Goal: Task Accomplishment & Management: Use online tool/utility

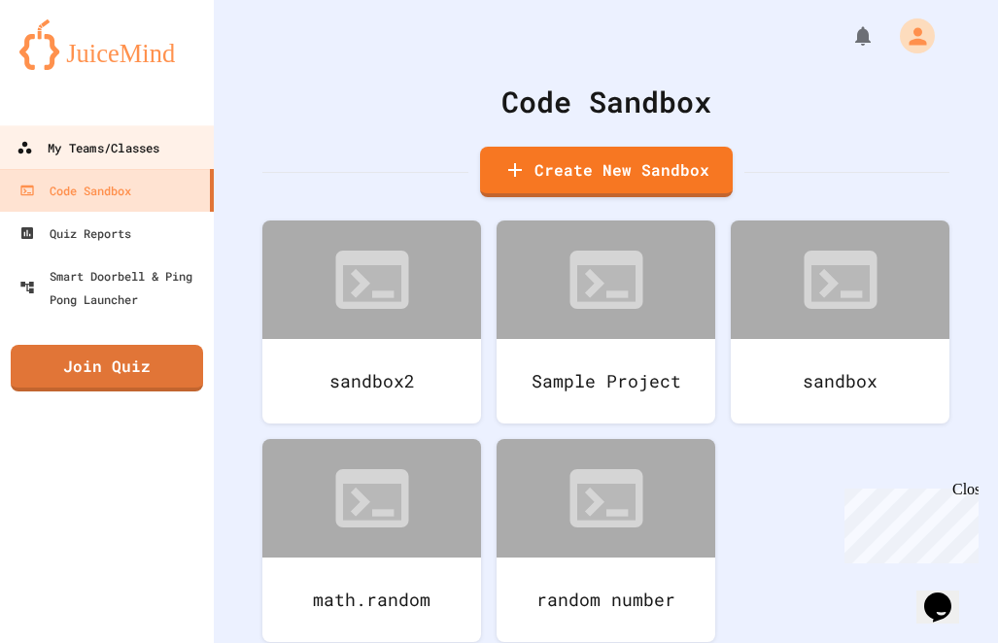
click at [111, 161] on link "My Teams/Classes" at bounding box center [107, 147] width 221 height 44
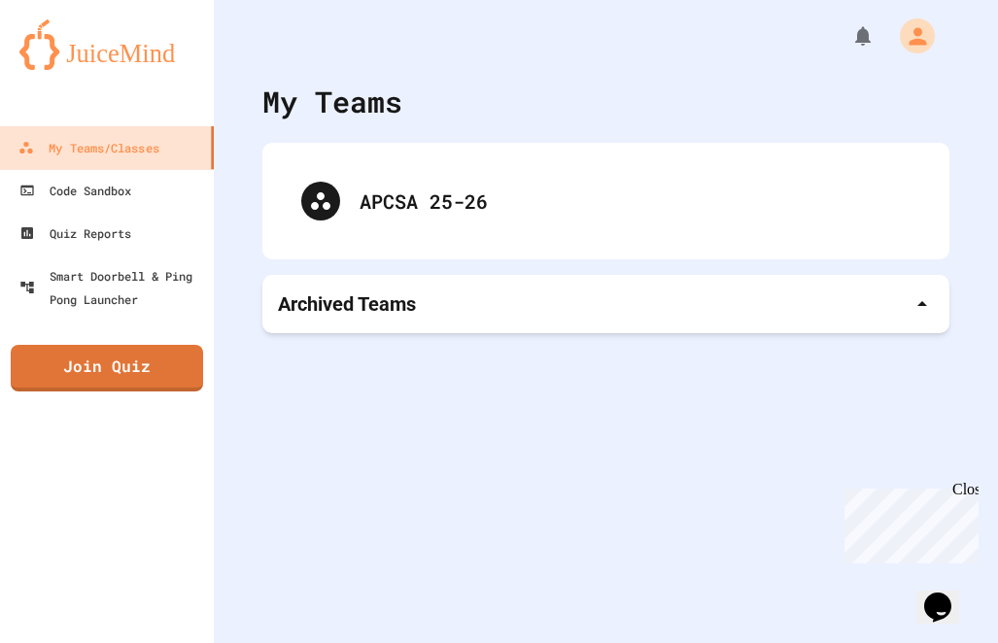
click at [388, 253] on div "APCSA 25-26" at bounding box center [605, 201] width 687 height 117
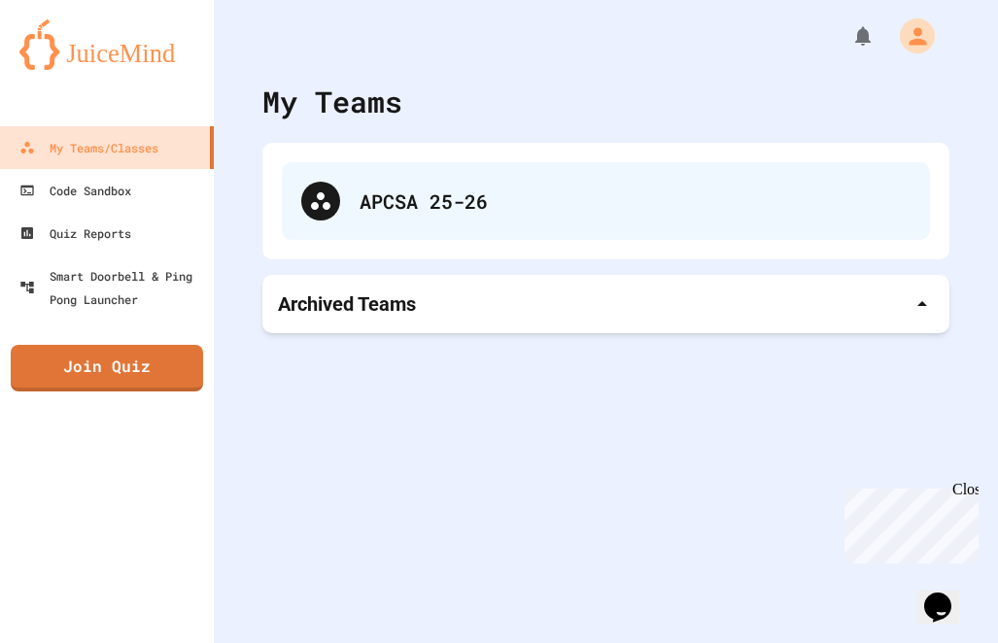
click at [383, 222] on div "APCSA 25-26" at bounding box center [606, 201] width 648 height 78
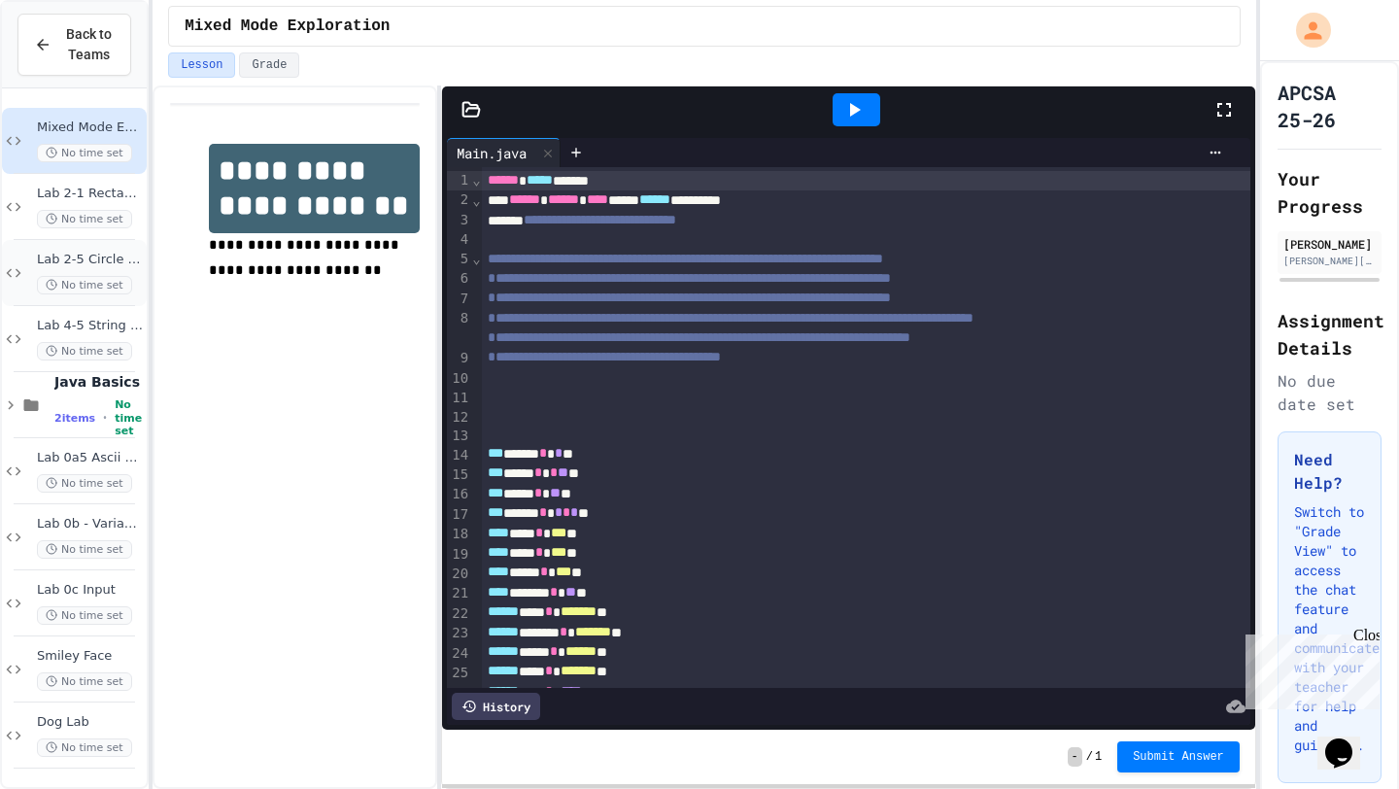
click at [90, 261] on span "Lab 2-5 Circle A&P" at bounding box center [90, 260] width 106 height 17
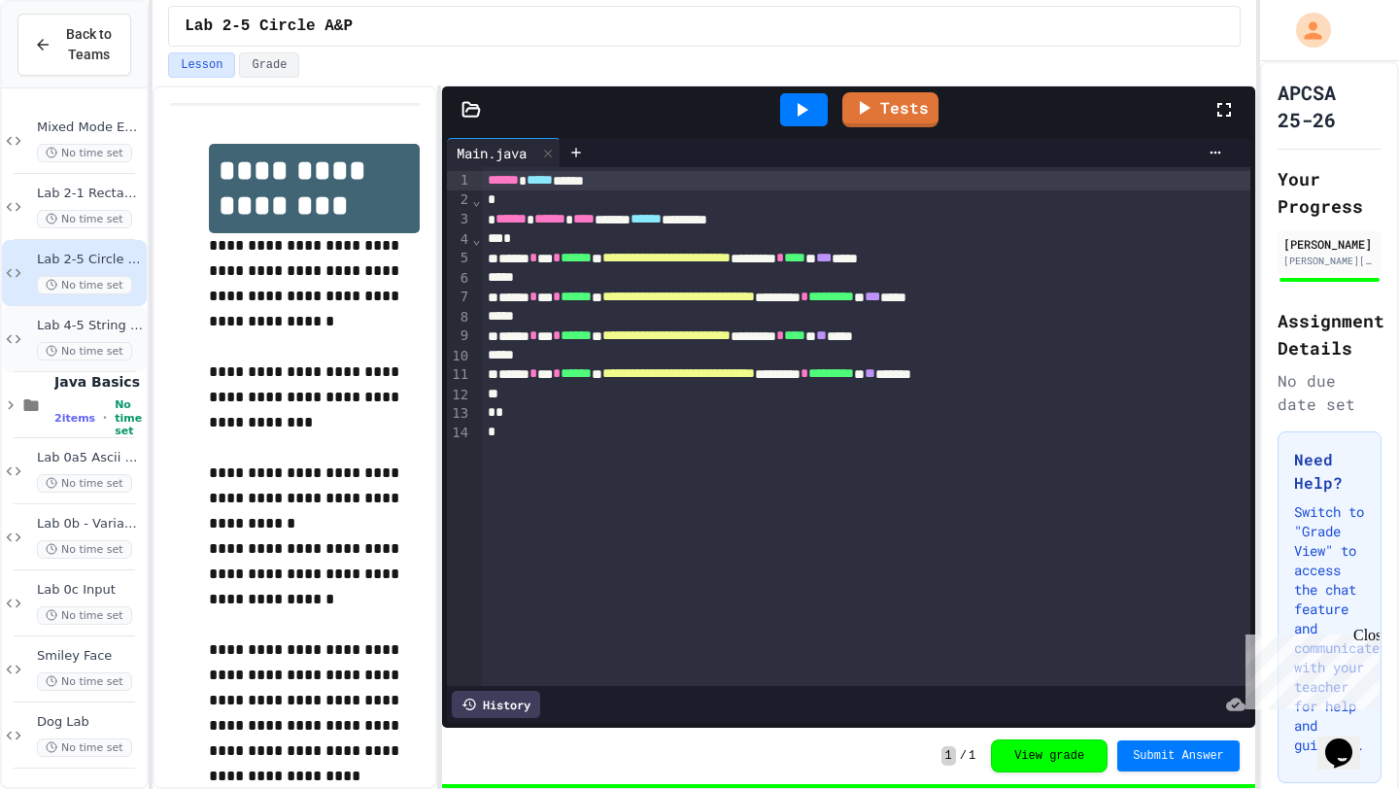
click at [91, 340] on div "Lab 4-5 String Stuff No time set" at bounding box center [90, 339] width 106 height 43
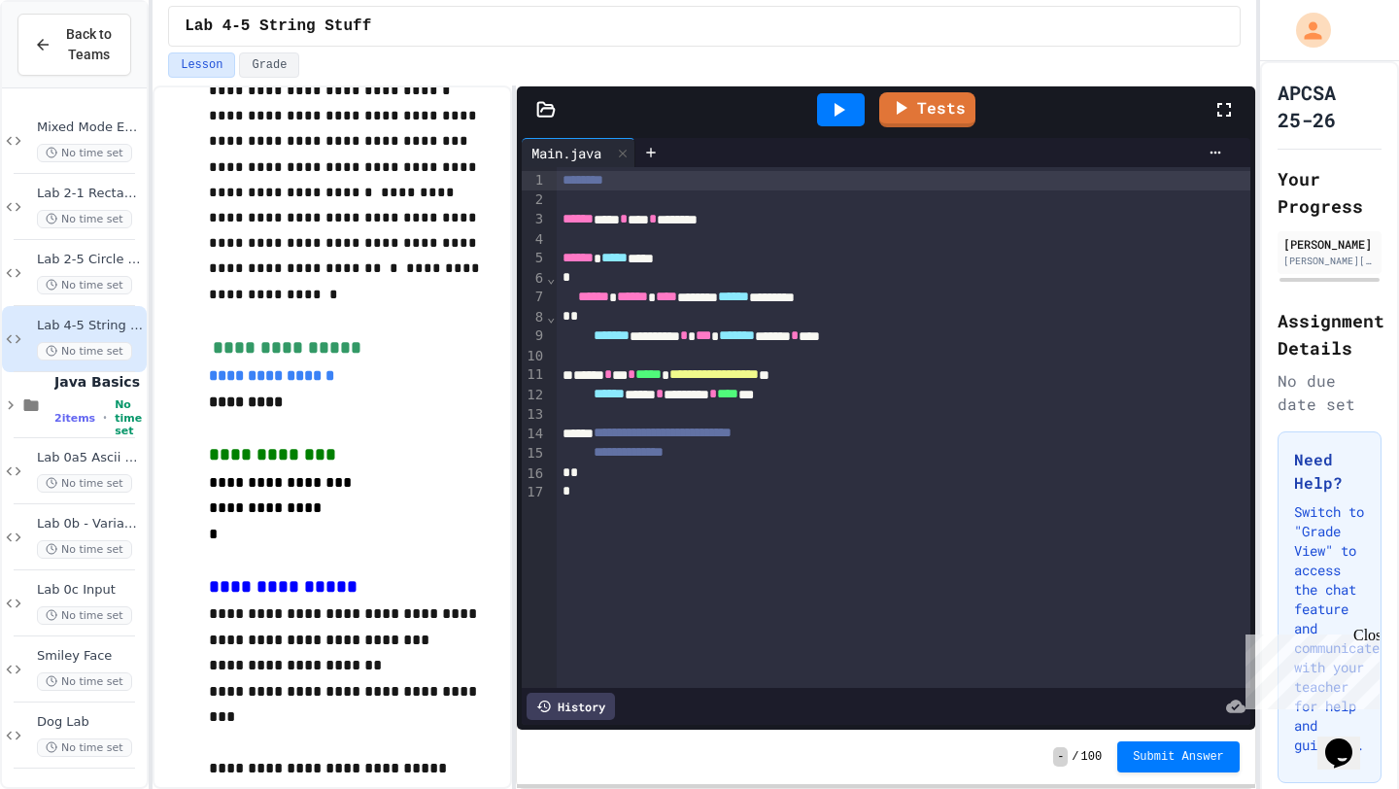
scroll to position [257, 0]
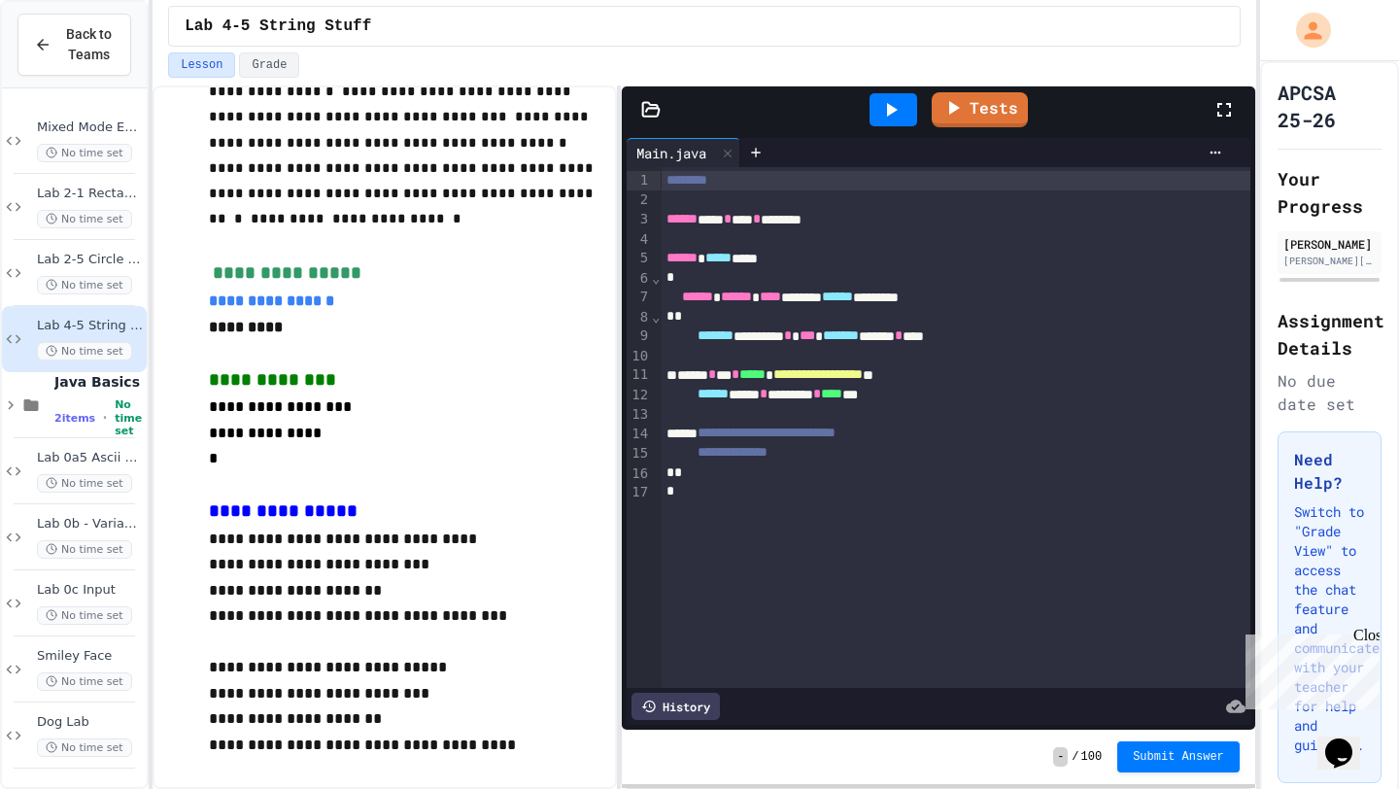
click at [649, 381] on div "**********" at bounding box center [705, 436] width 1104 height 703
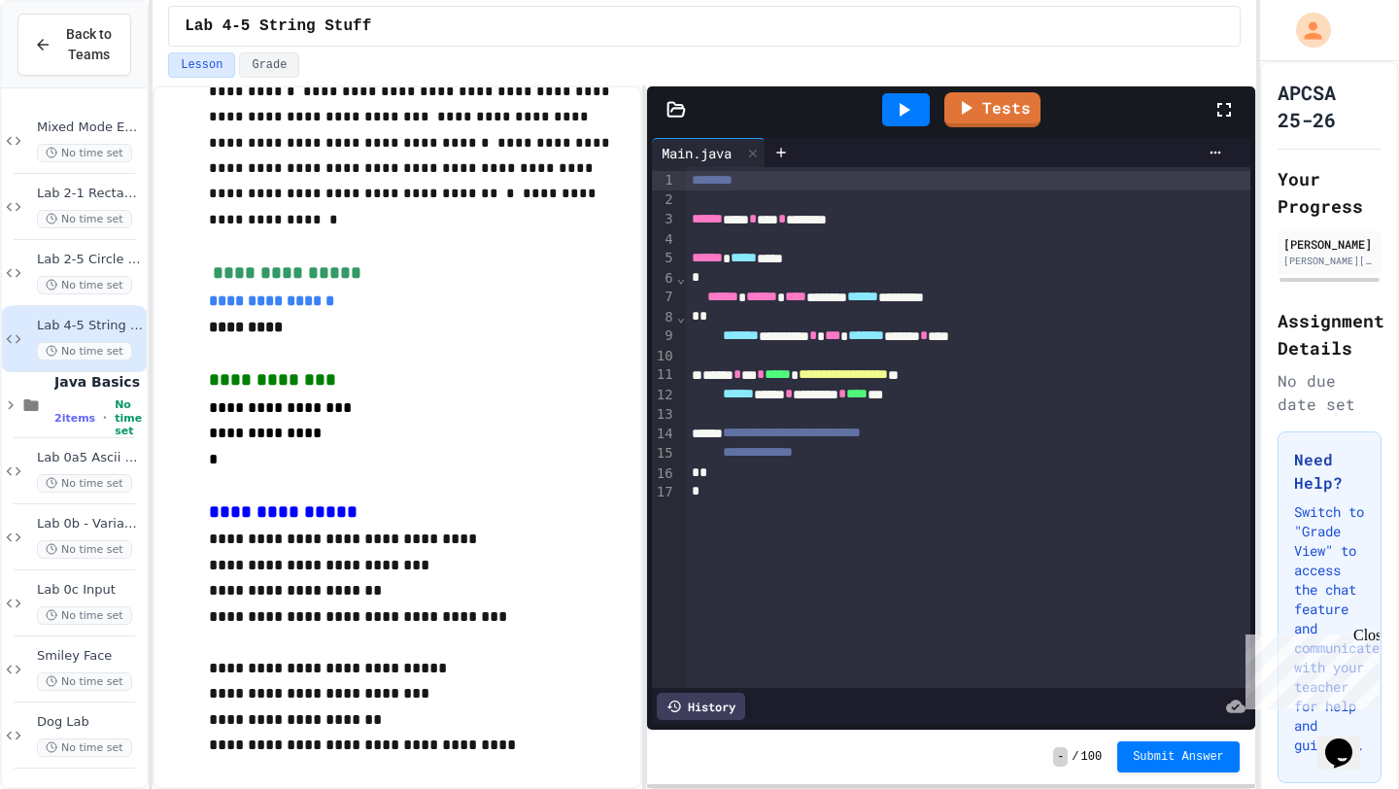
scroll to position [0, 0]
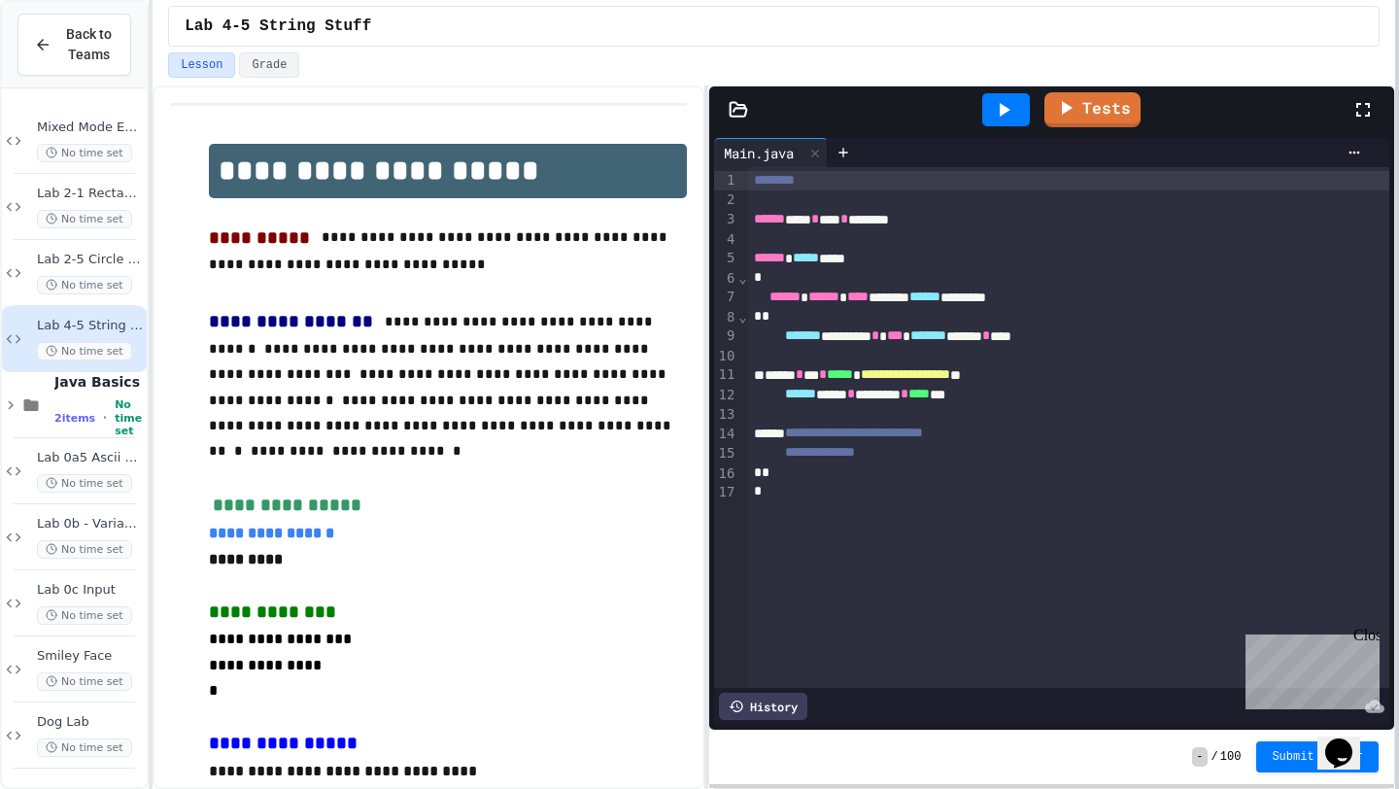
click at [997, 213] on div at bounding box center [1397, 394] width 4 height 789
click at [865, 184] on div "********" at bounding box center [1068, 180] width 641 height 19
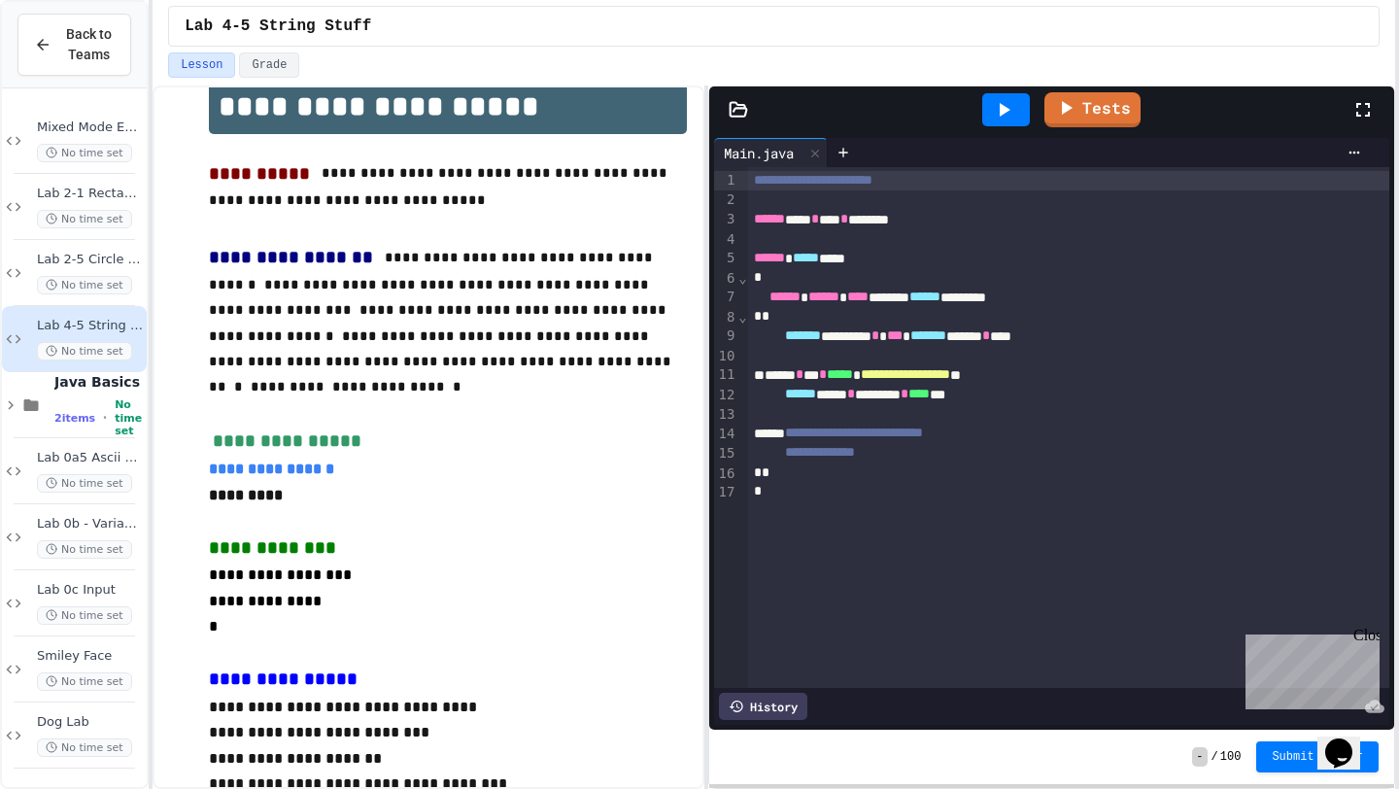
scroll to position [79, 0]
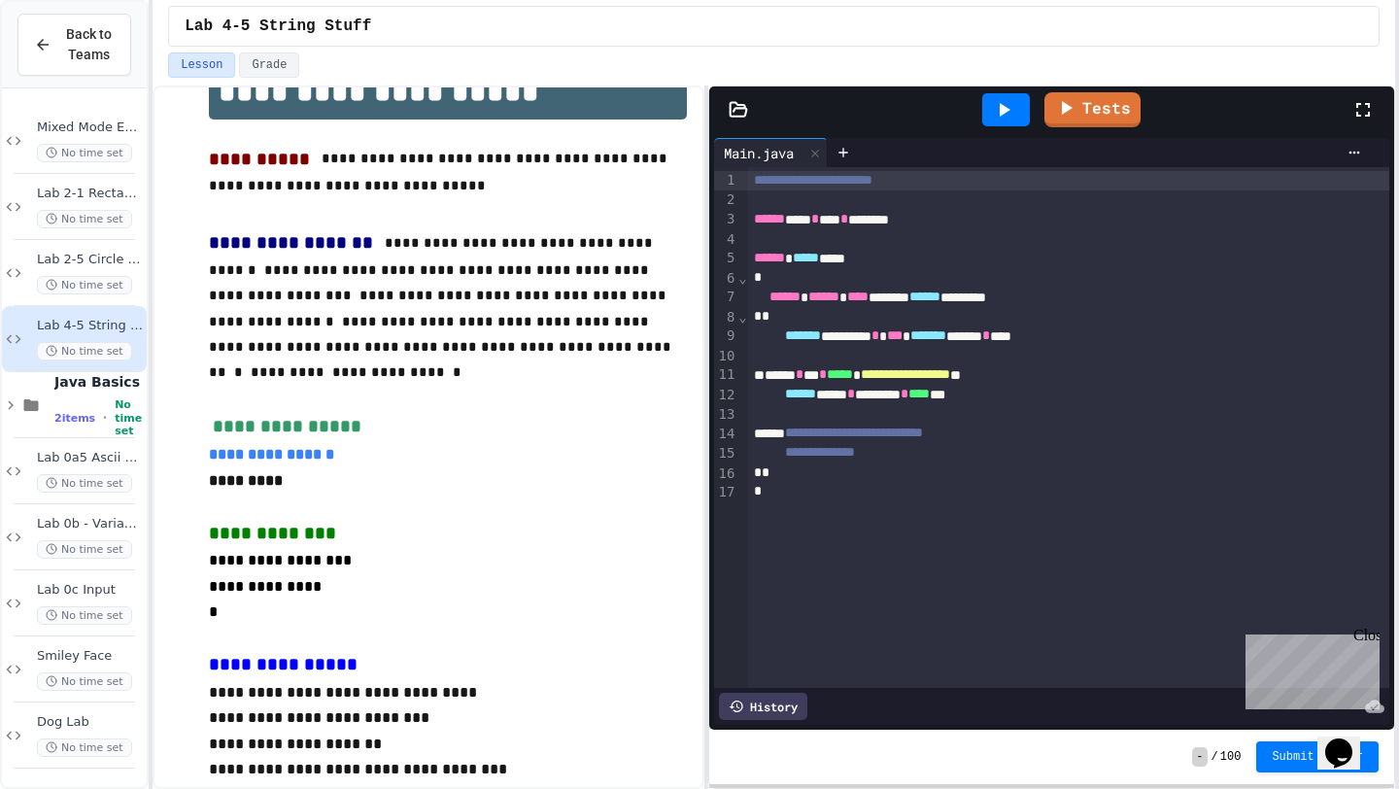
click at [727, 96] on div "Tests" at bounding box center [1052, 109] width 686 height 47
click at [730, 112] on icon at bounding box center [738, 109] width 17 height 14
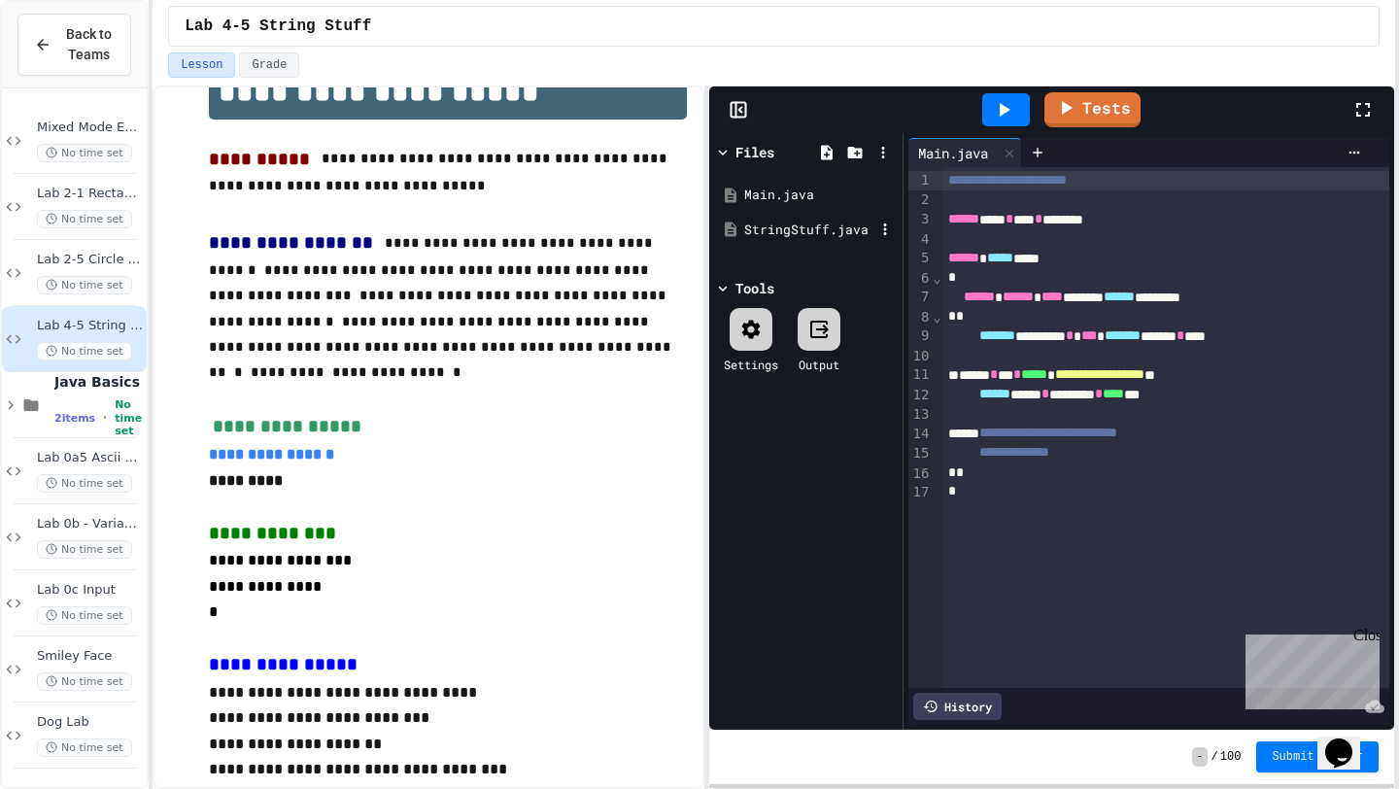
click at [765, 222] on div "StringStuff.java" at bounding box center [809, 230] width 130 height 19
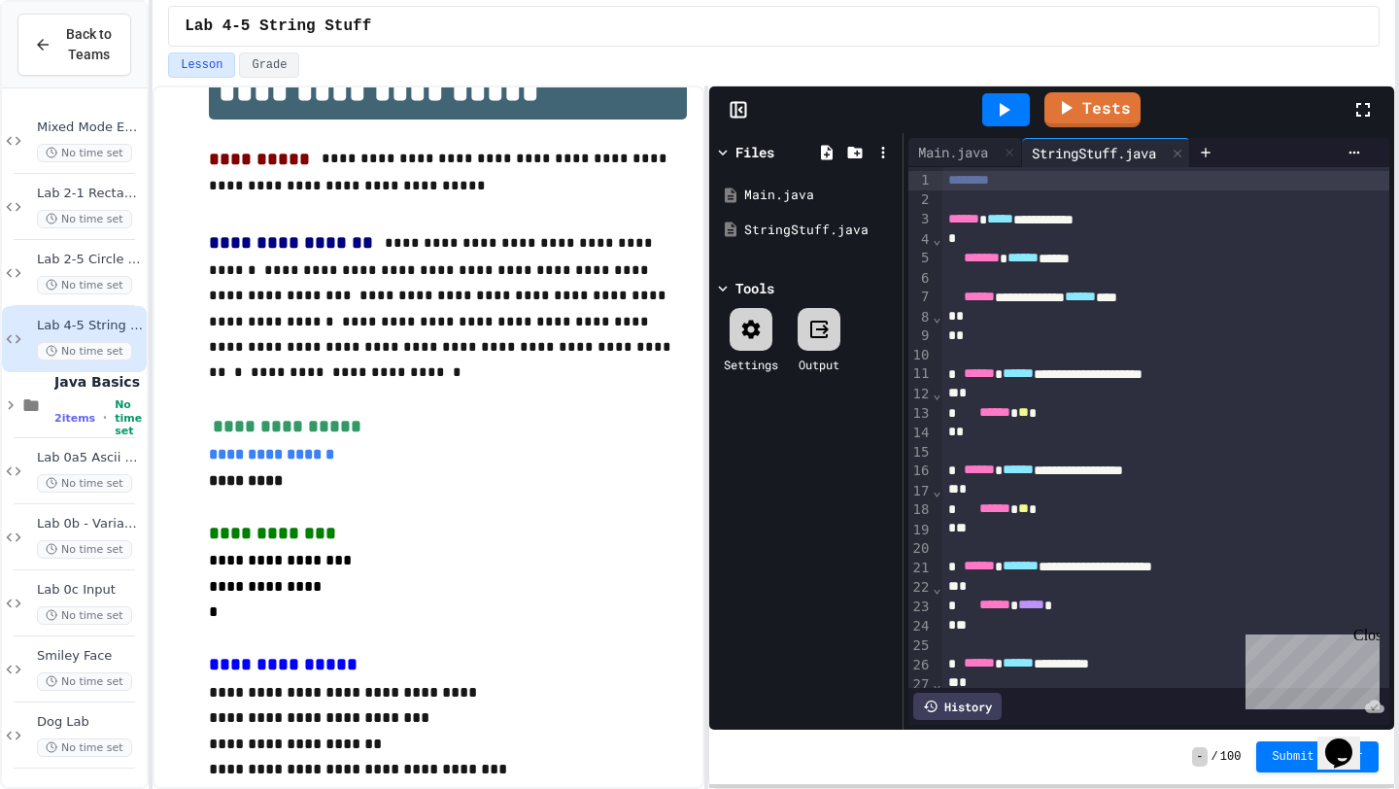
click at [744, 105] on rect at bounding box center [738, 110] width 15 height 15
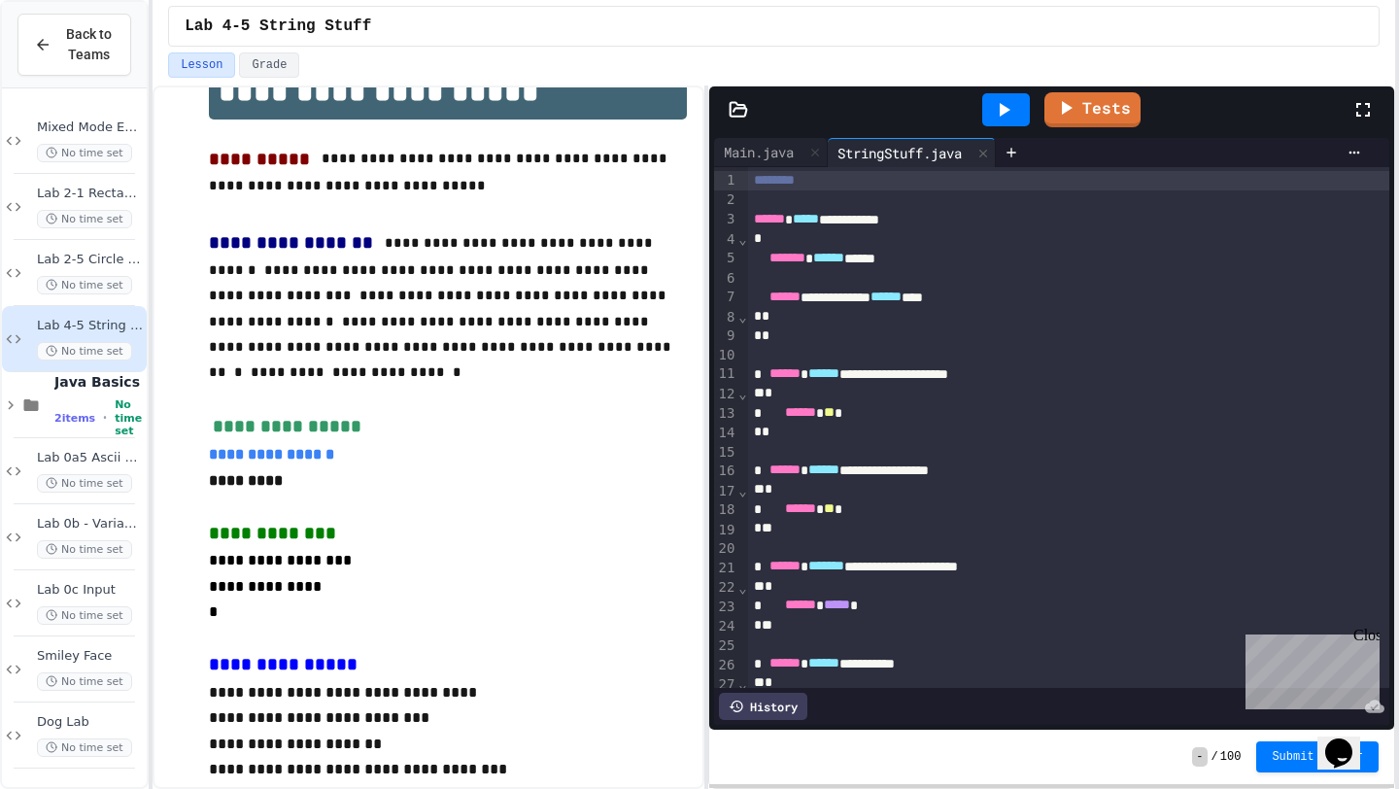
scroll to position [68, 0]
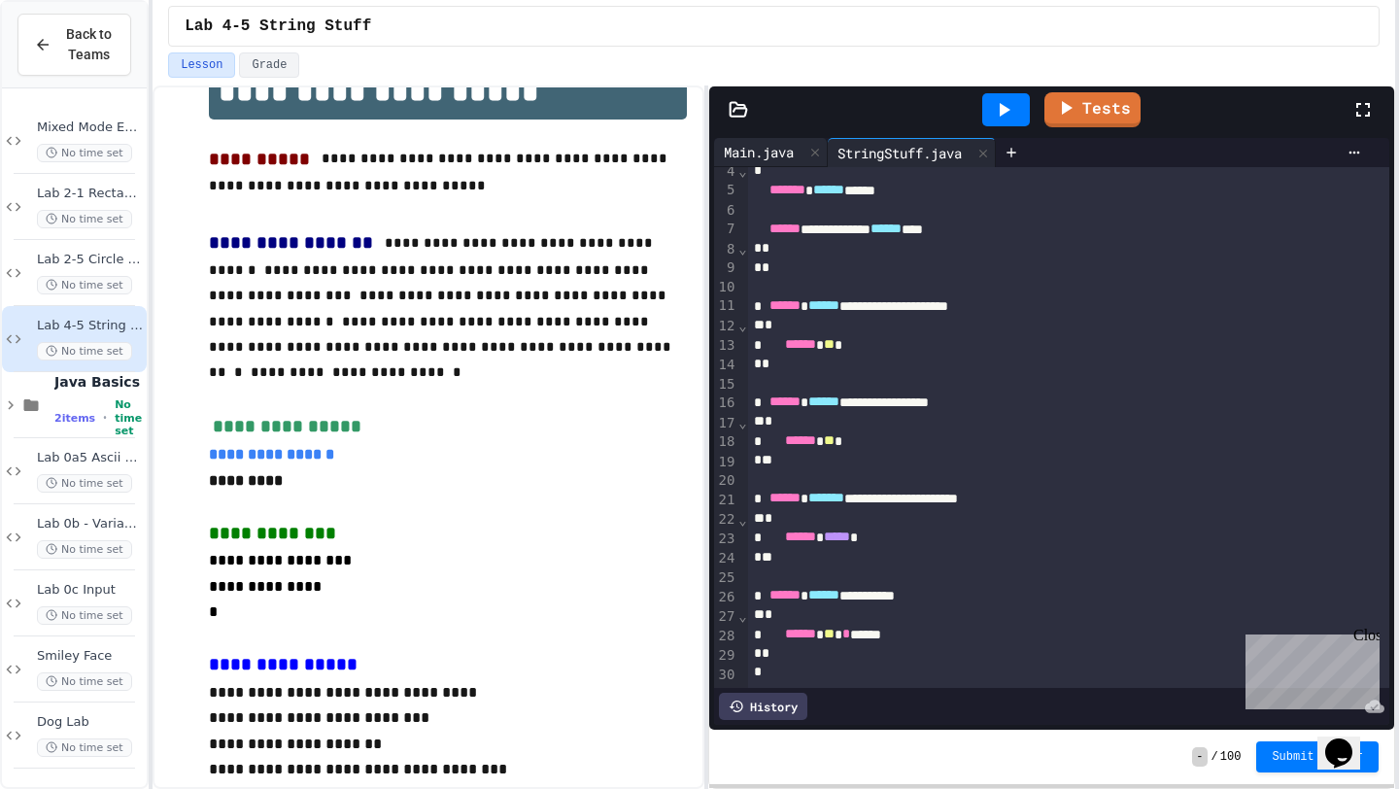
click at [759, 142] on div "Main.java" at bounding box center [758, 152] width 89 height 20
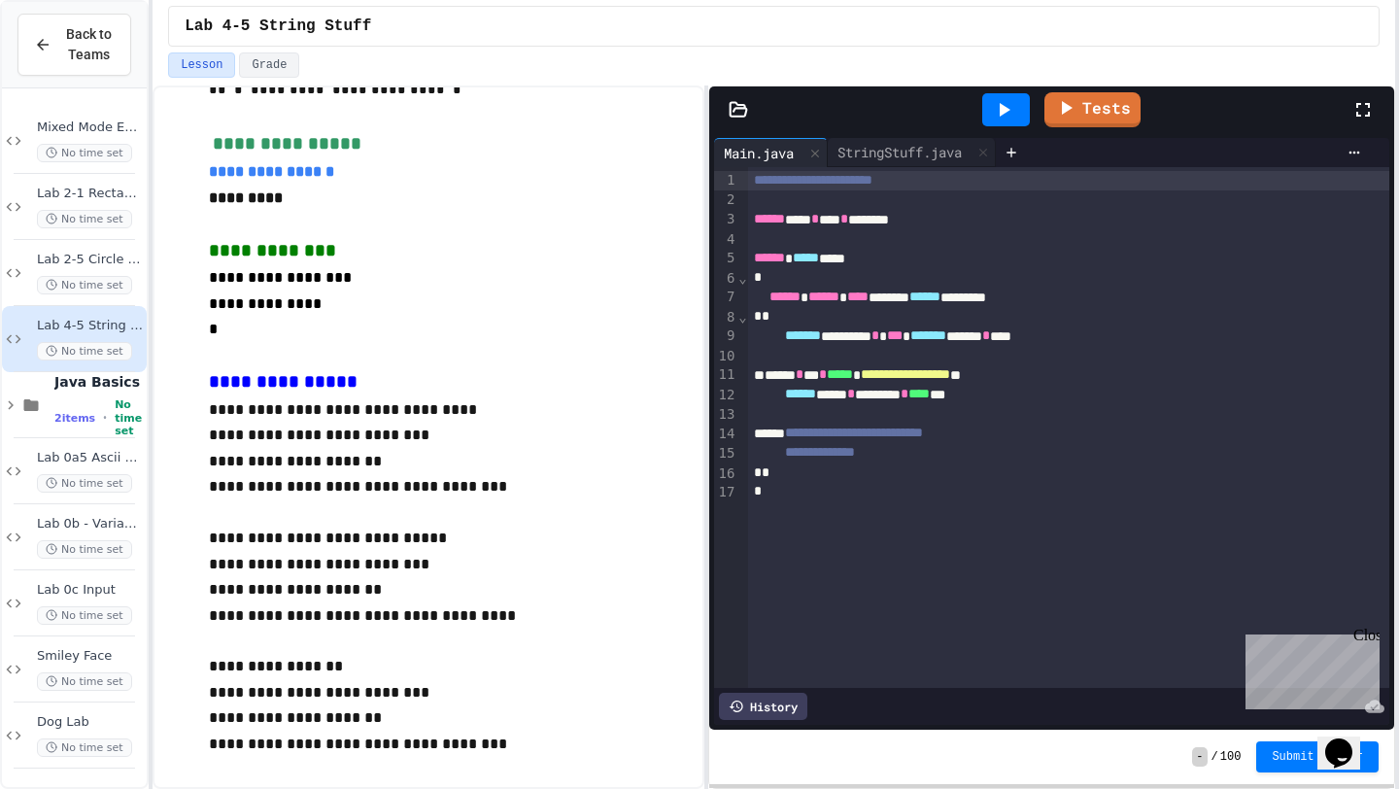
scroll to position [358, 0]
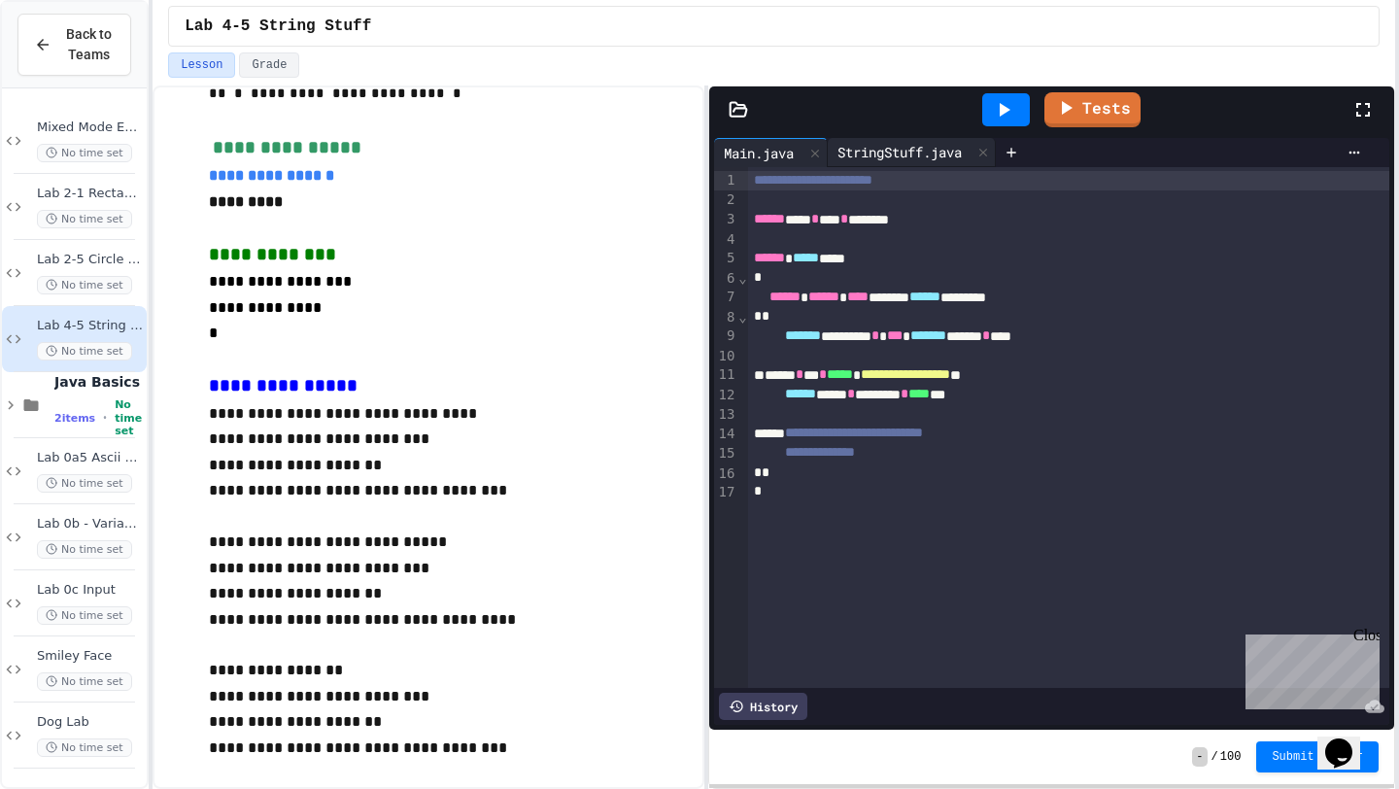
click at [887, 157] on div "StringStuff.java" at bounding box center [900, 152] width 144 height 20
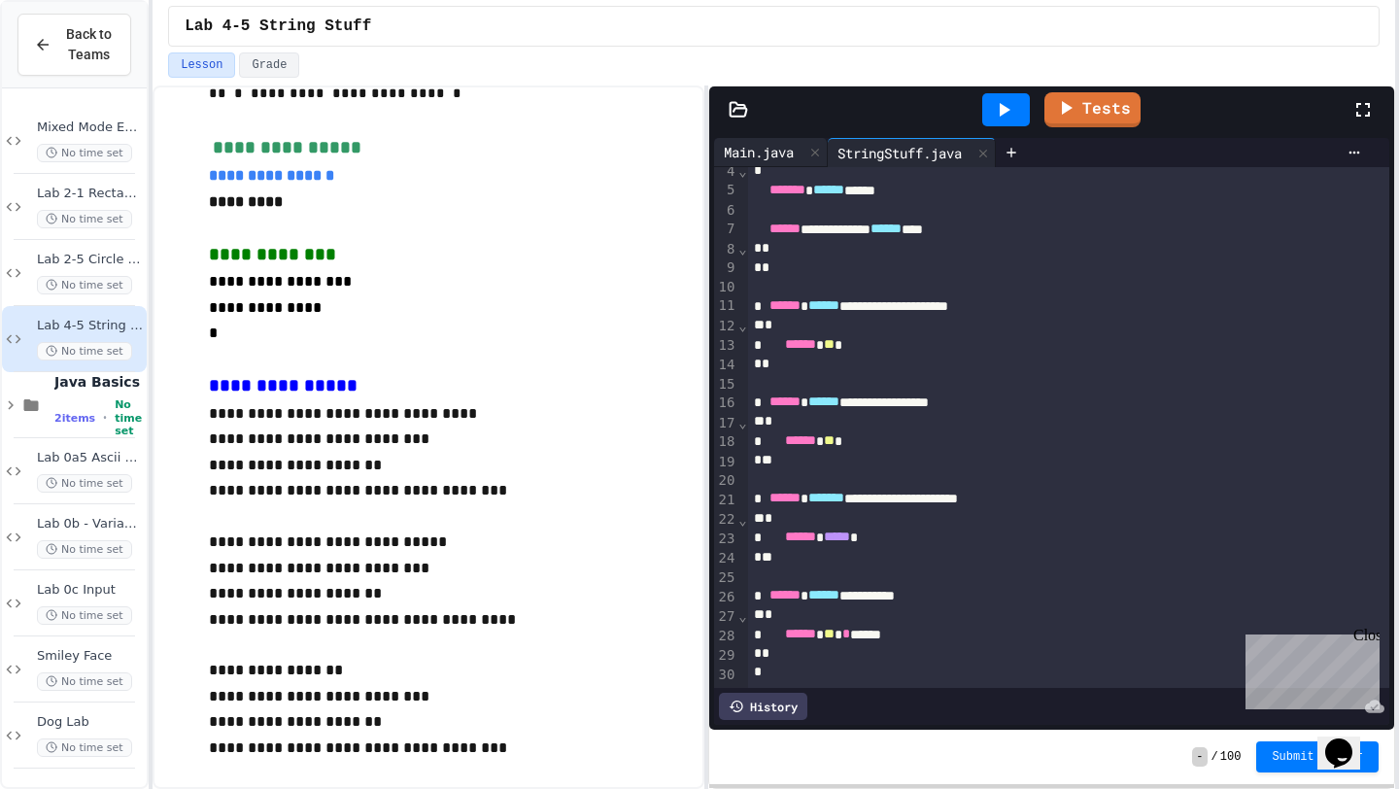
click at [772, 150] on div "Main.java" at bounding box center [758, 152] width 89 height 20
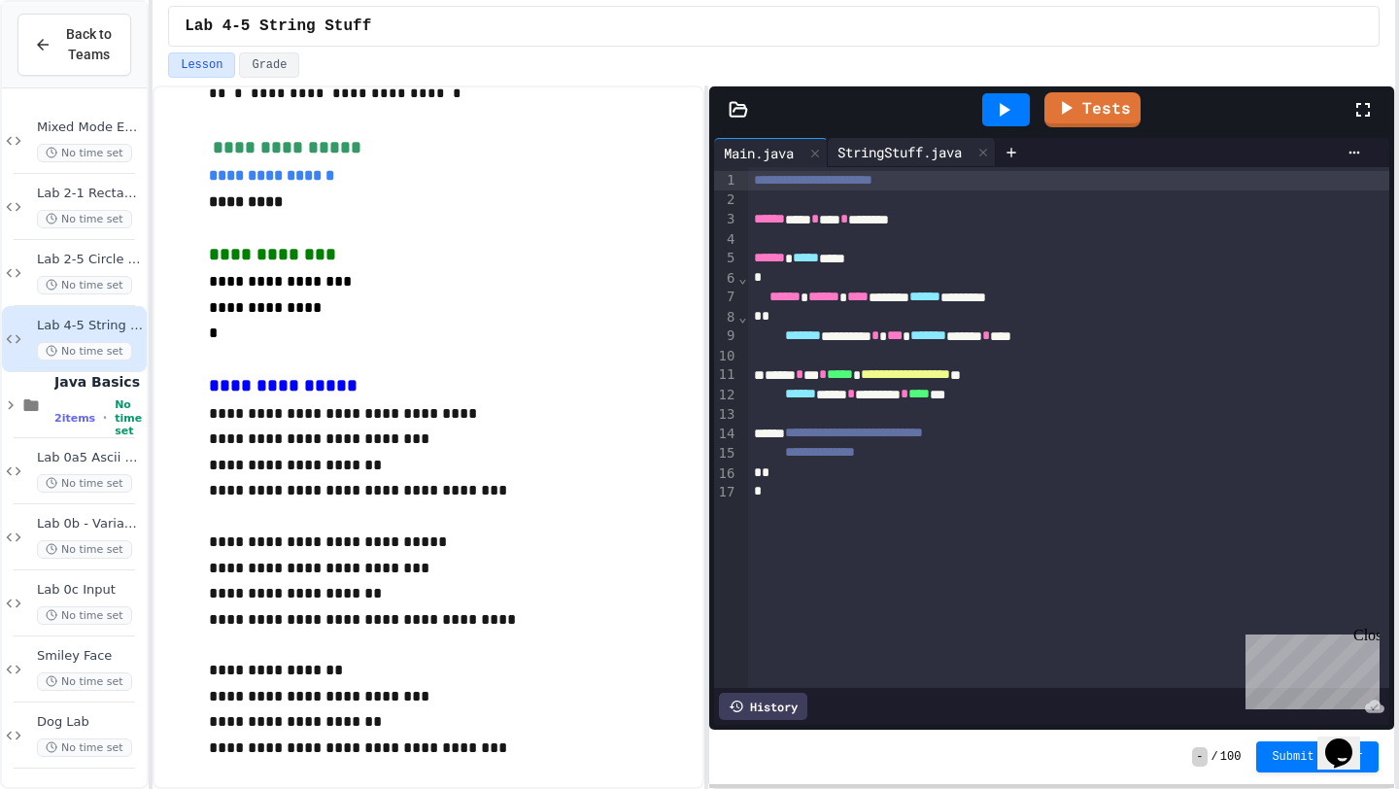
click at [895, 138] on div "StringStuff.java" at bounding box center [912, 152] width 168 height 29
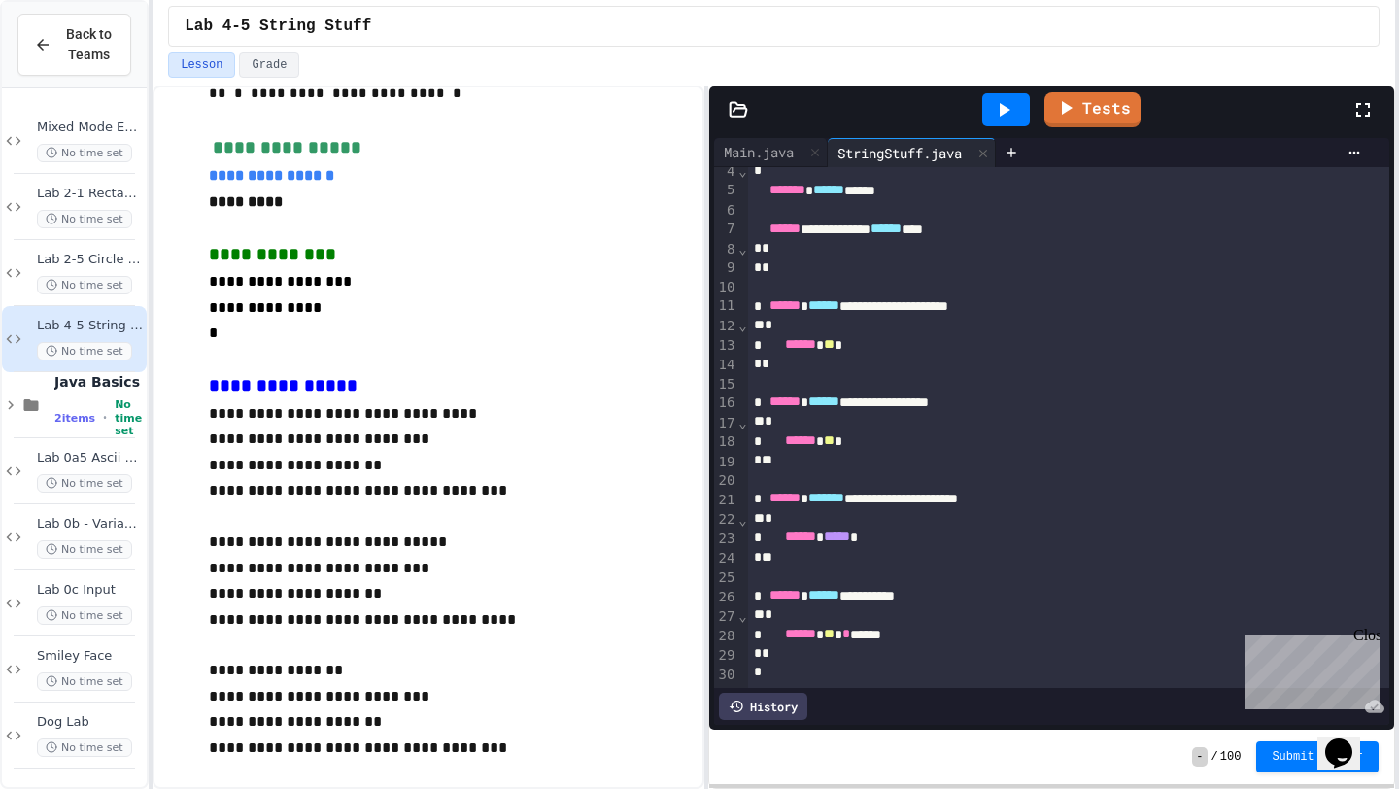
scroll to position [0, 0]
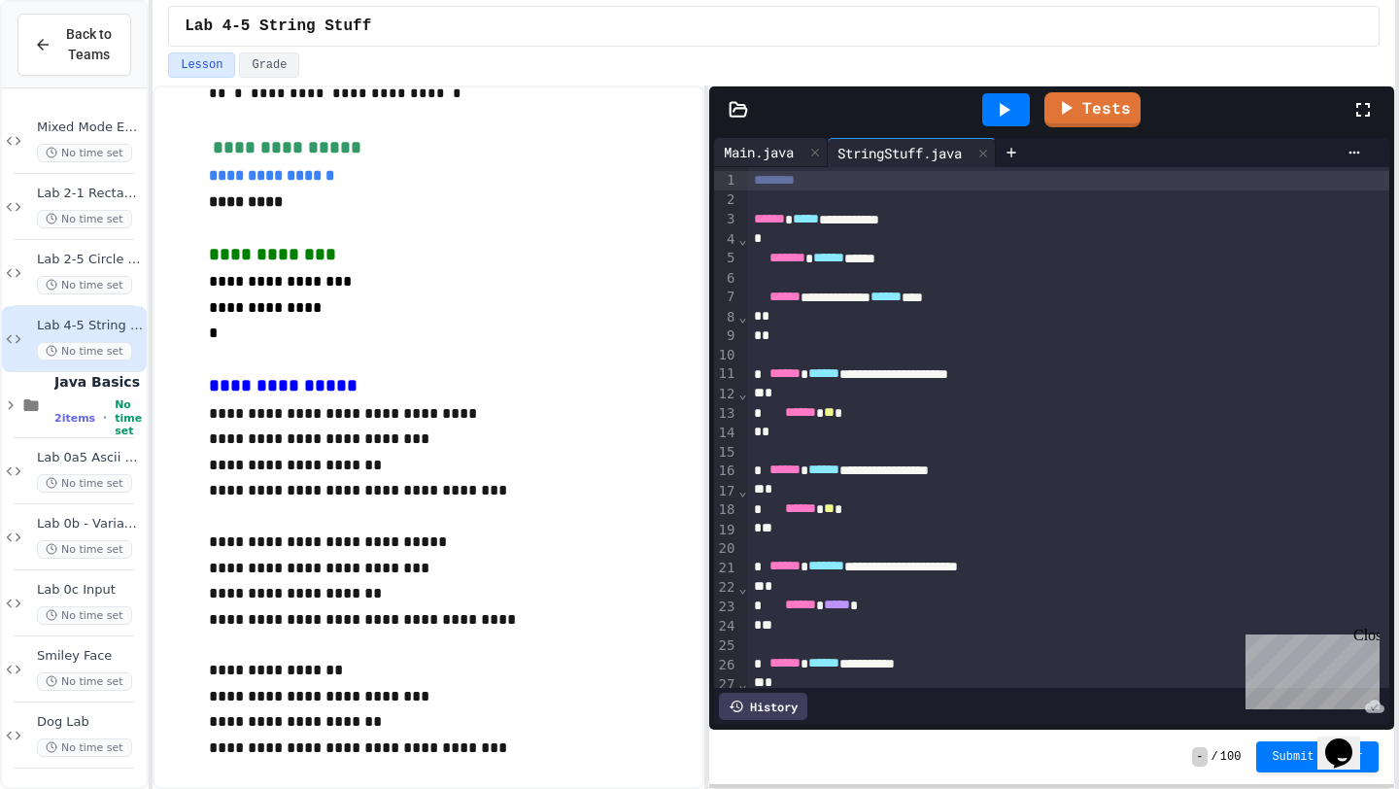
click at [773, 154] on div "Main.java" at bounding box center [758, 152] width 89 height 20
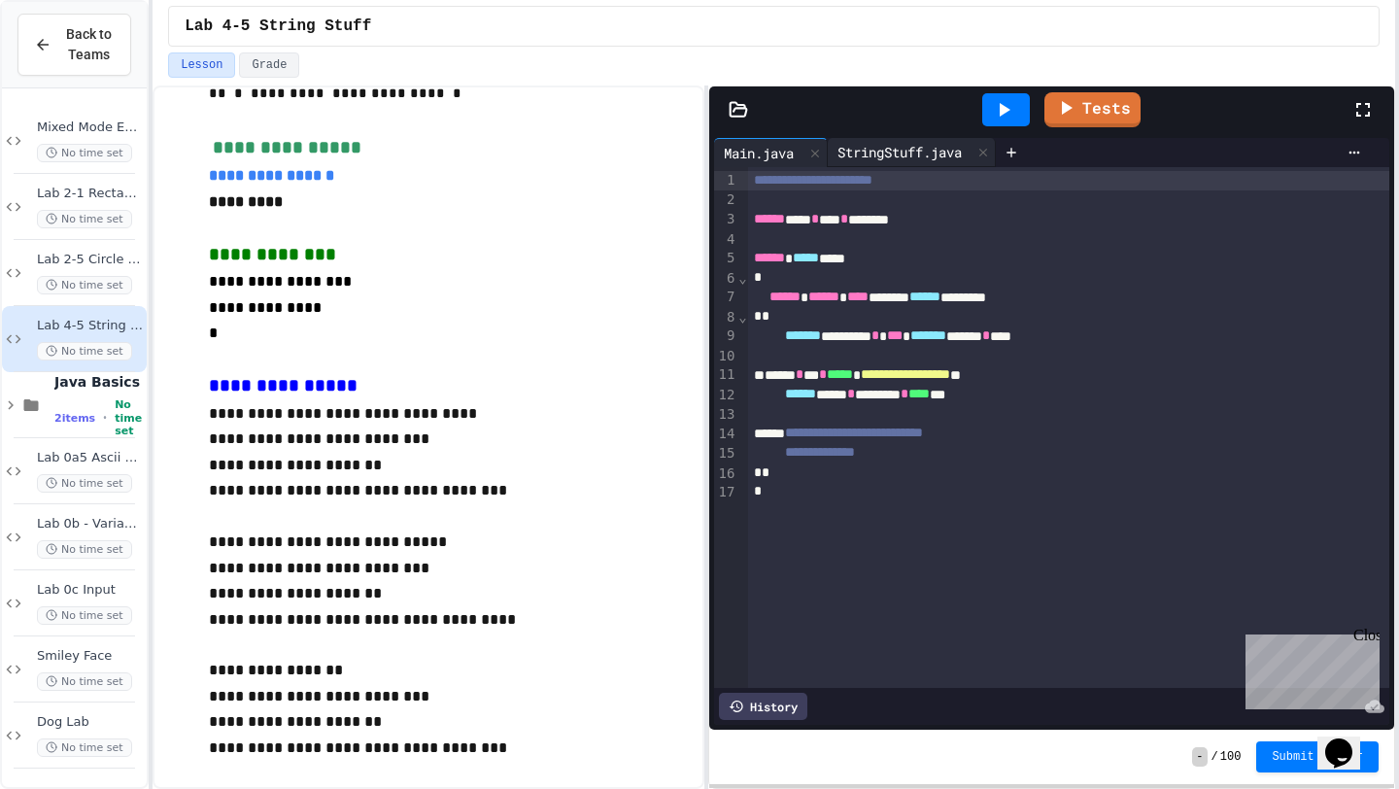
click at [872, 141] on div "StringStuff.java" at bounding box center [912, 152] width 168 height 29
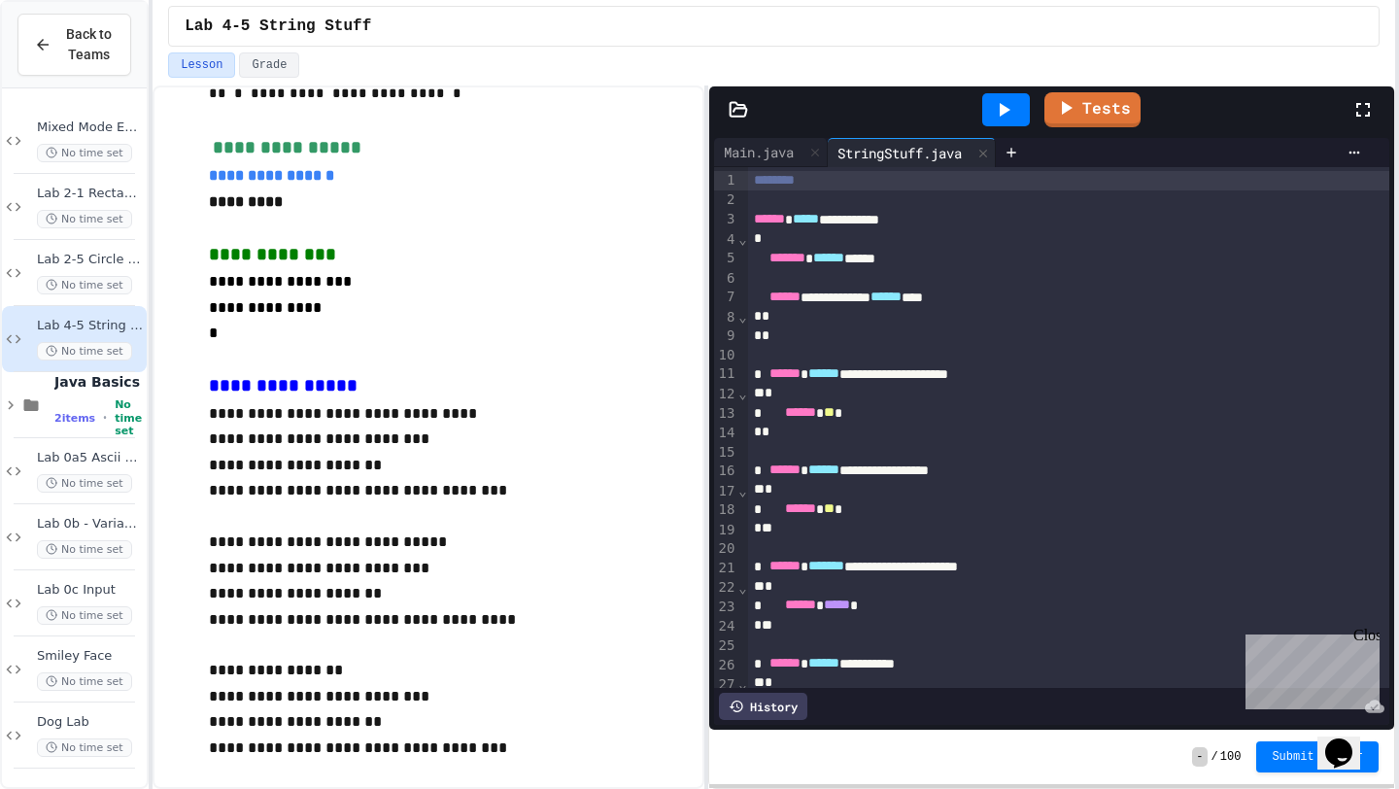
scroll to position [399, 0]
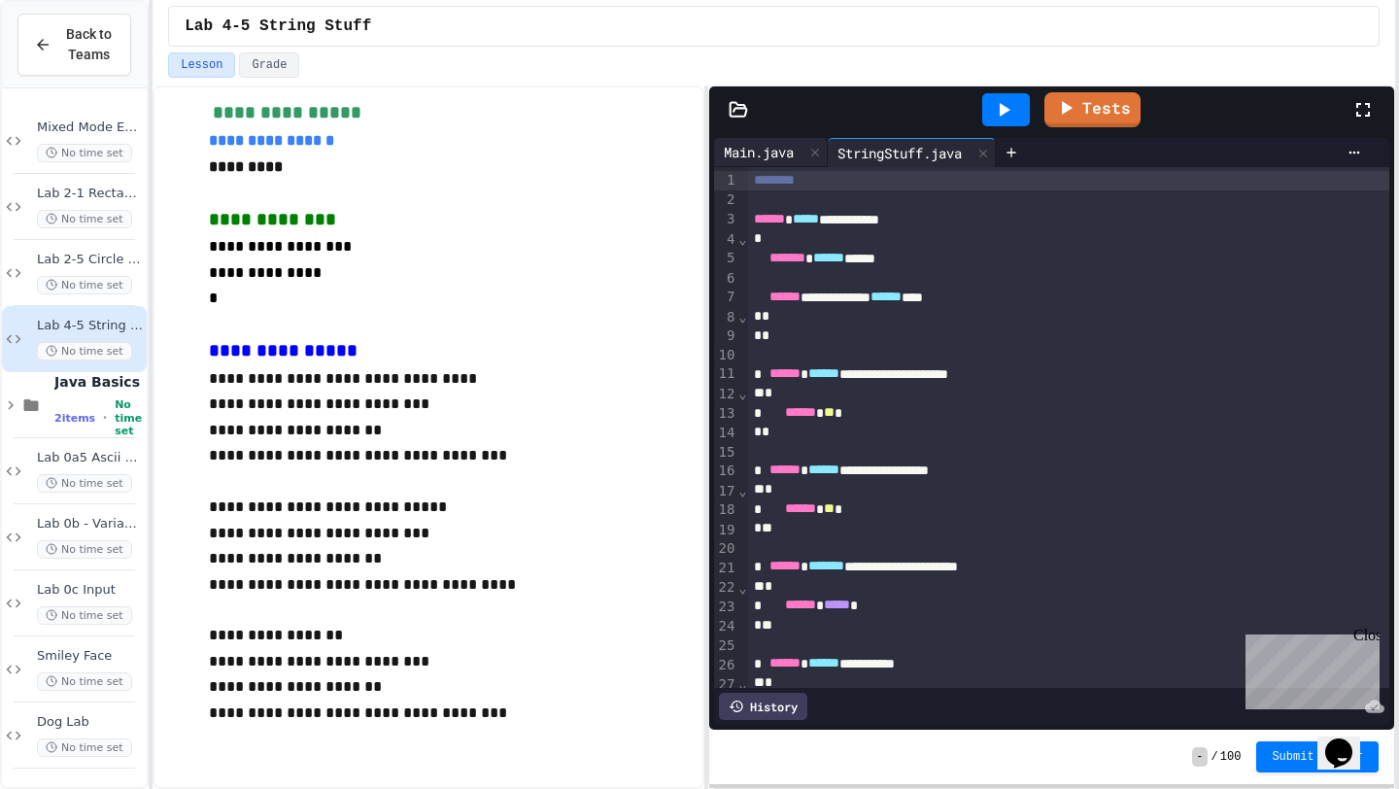
click at [794, 144] on div "Main.java" at bounding box center [758, 152] width 89 height 20
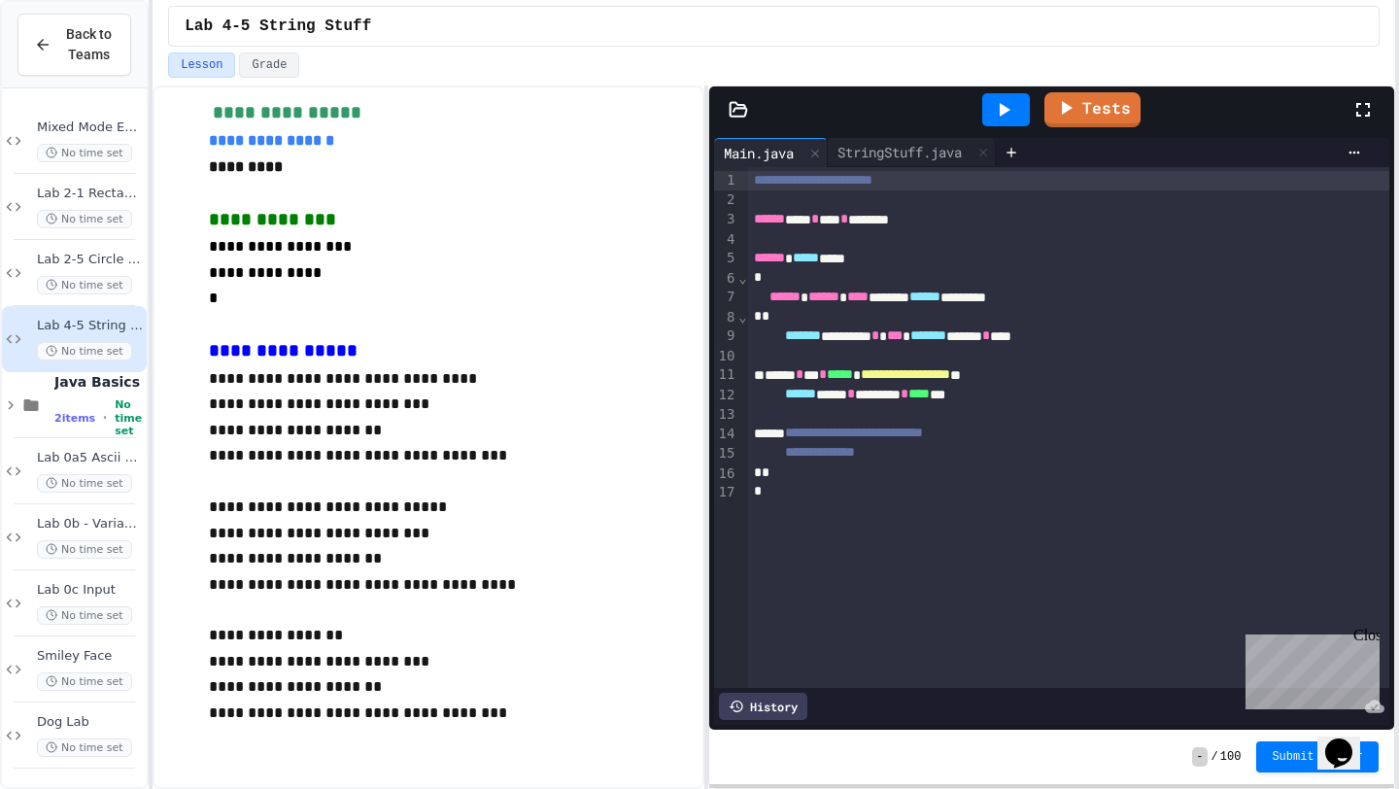
click at [884, 169] on div "**********" at bounding box center [1068, 427] width 641 height 521
click at [892, 157] on div "StringStuff.java" at bounding box center [900, 152] width 144 height 20
